Goal: Communication & Community: Ask a question

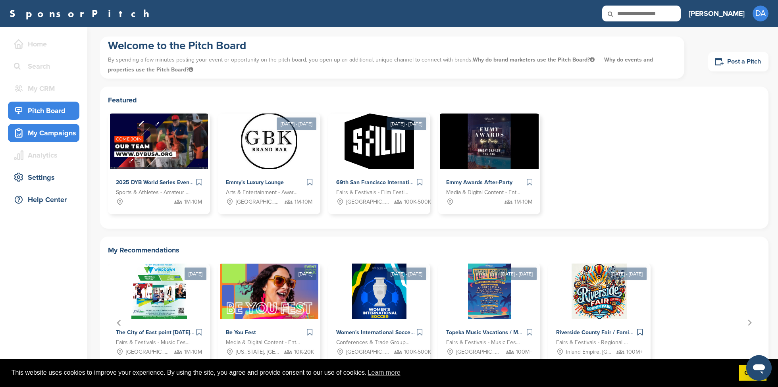
click at [52, 129] on div "My Campaigns" at bounding box center [46, 133] width 68 height 14
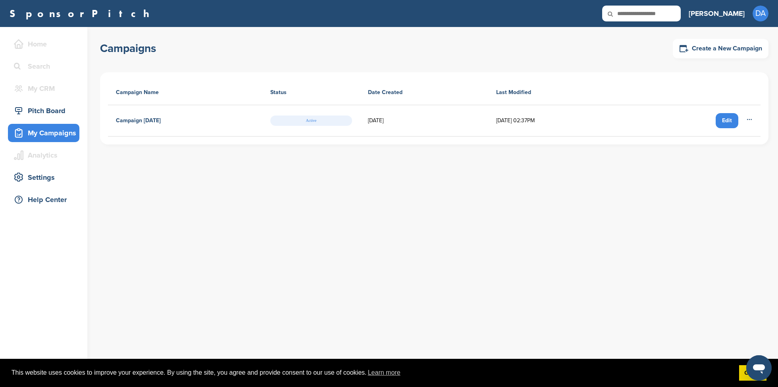
click at [724, 118] on div "Edit" at bounding box center [727, 120] width 23 height 15
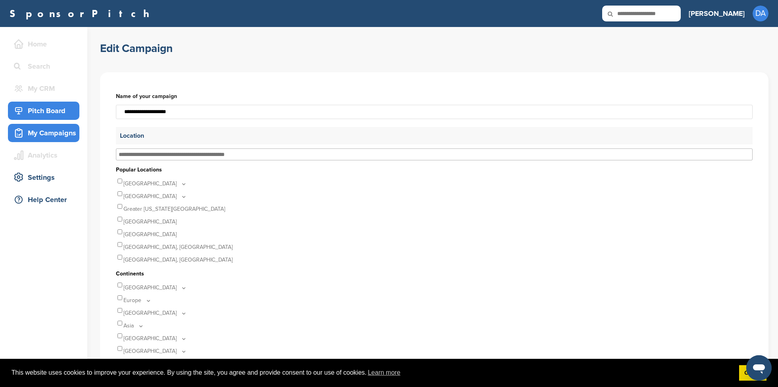
click at [56, 114] on div "Pitch Board" at bounding box center [46, 111] width 68 height 14
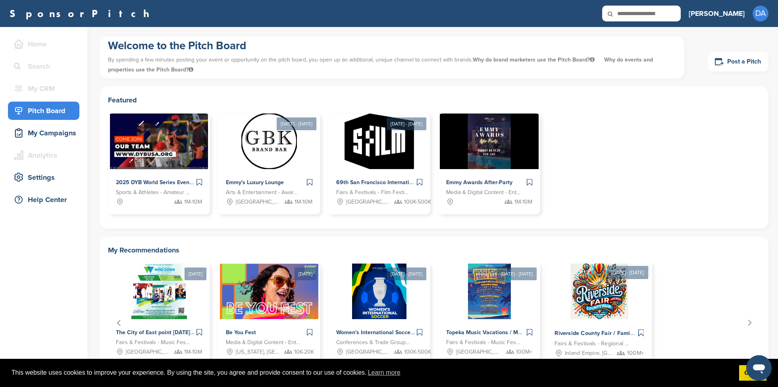
click at [610, 295] on img "5 of 5" at bounding box center [600, 291] width 58 height 58
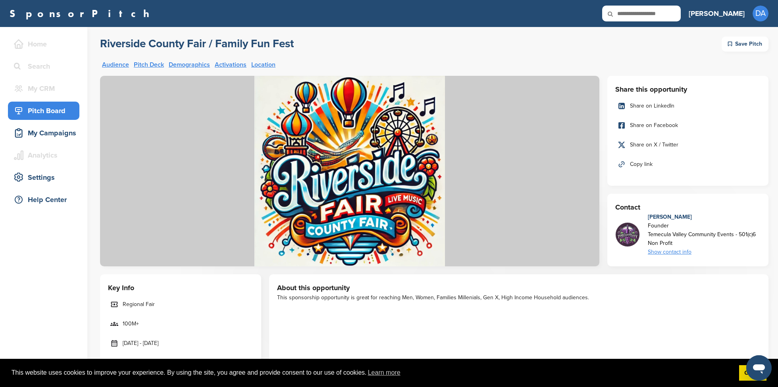
click at [57, 14] on link "SponsorPitch" at bounding box center [82, 13] width 145 height 10
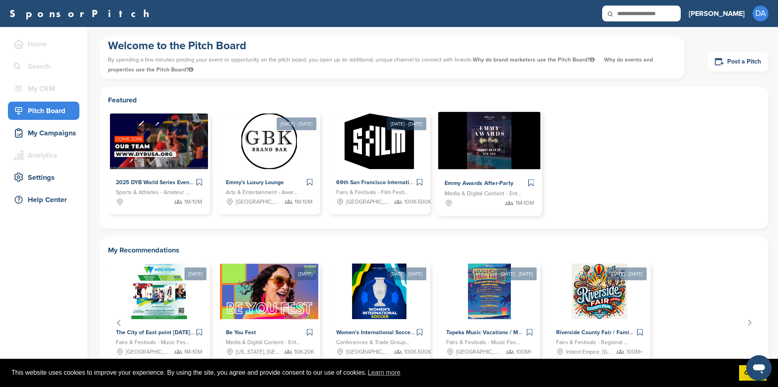
click at [490, 181] on span "Emmy Awards After-Party" at bounding box center [479, 183] width 69 height 7
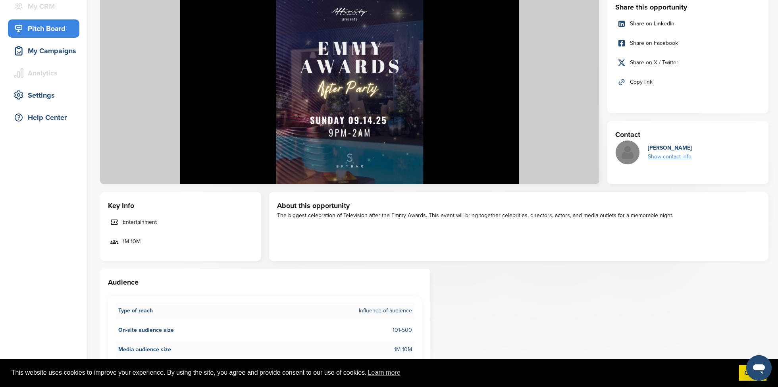
scroll to position [83, 0]
click at [762, 367] on icon "Open messaging window" at bounding box center [759, 370] width 12 height 10
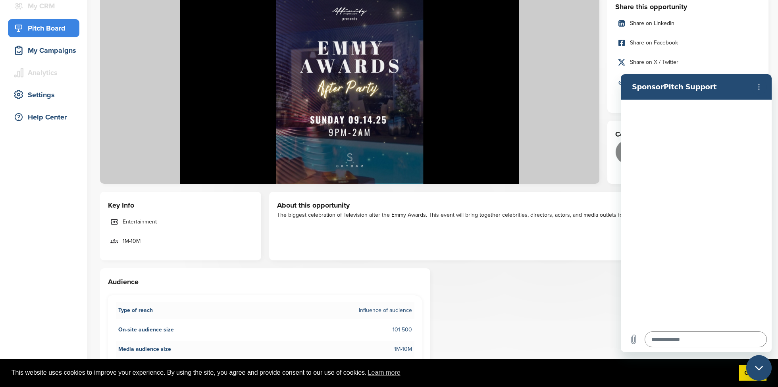
type textarea "*"
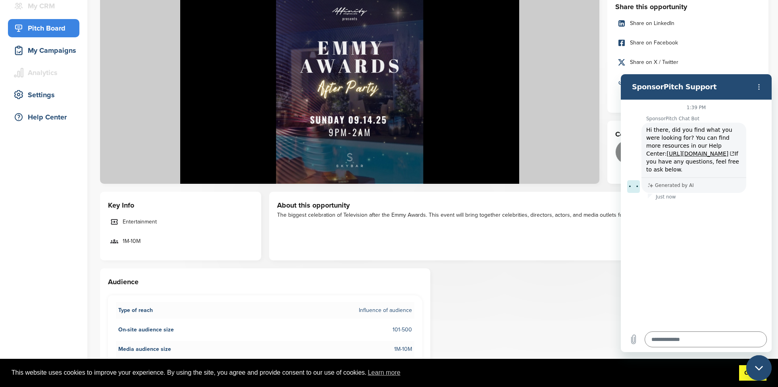
click at [743, 376] on link "Got it!" at bounding box center [753, 373] width 27 height 16
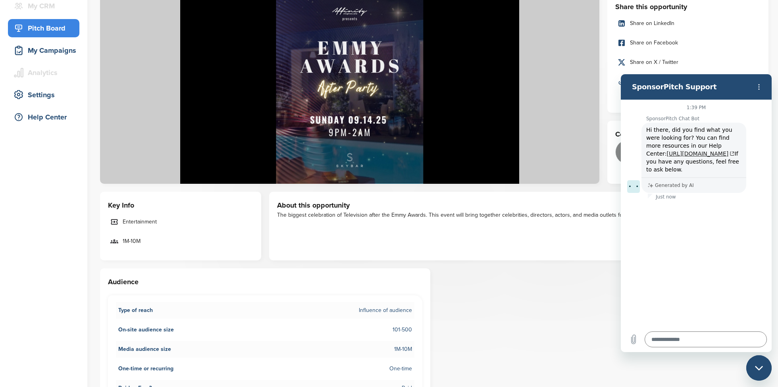
click at [713, 154] on link "[URL][DOMAIN_NAME]" at bounding box center [701, 154] width 68 height 6
